Goal: Check status: Check status

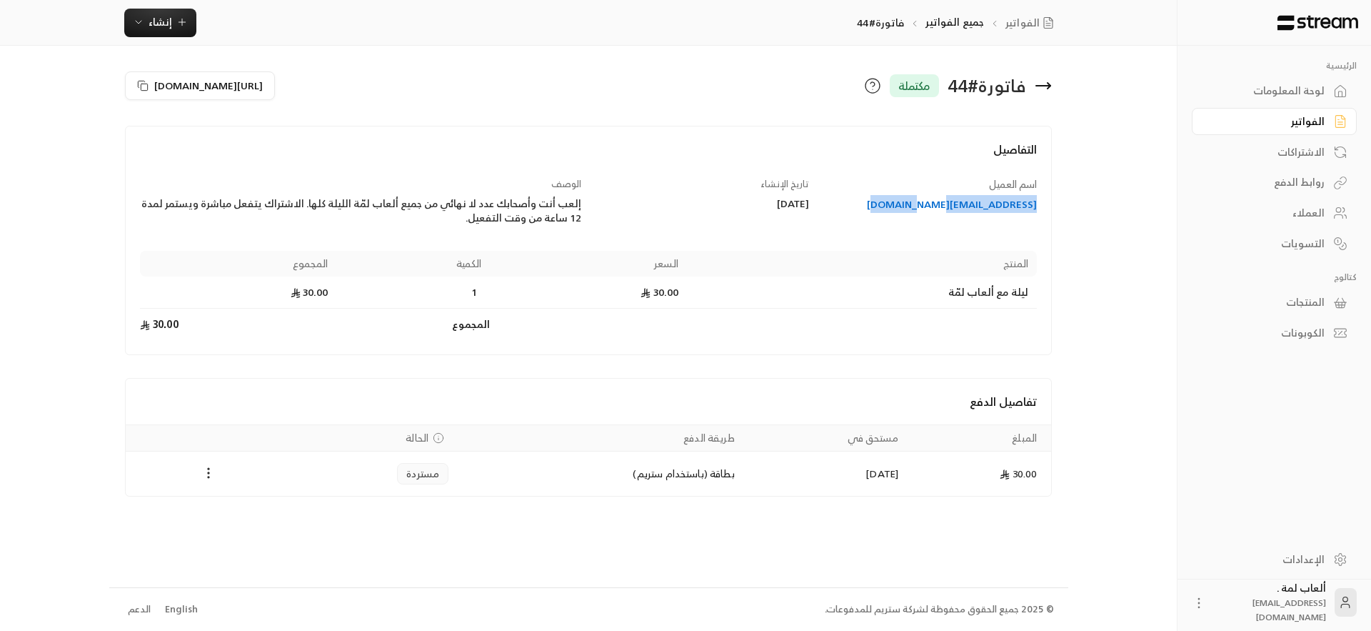
click at [1304, 111] on link "الفواتير" at bounding box center [1274, 122] width 165 height 28
